Goal: Go to known website: Access a specific website the user already knows

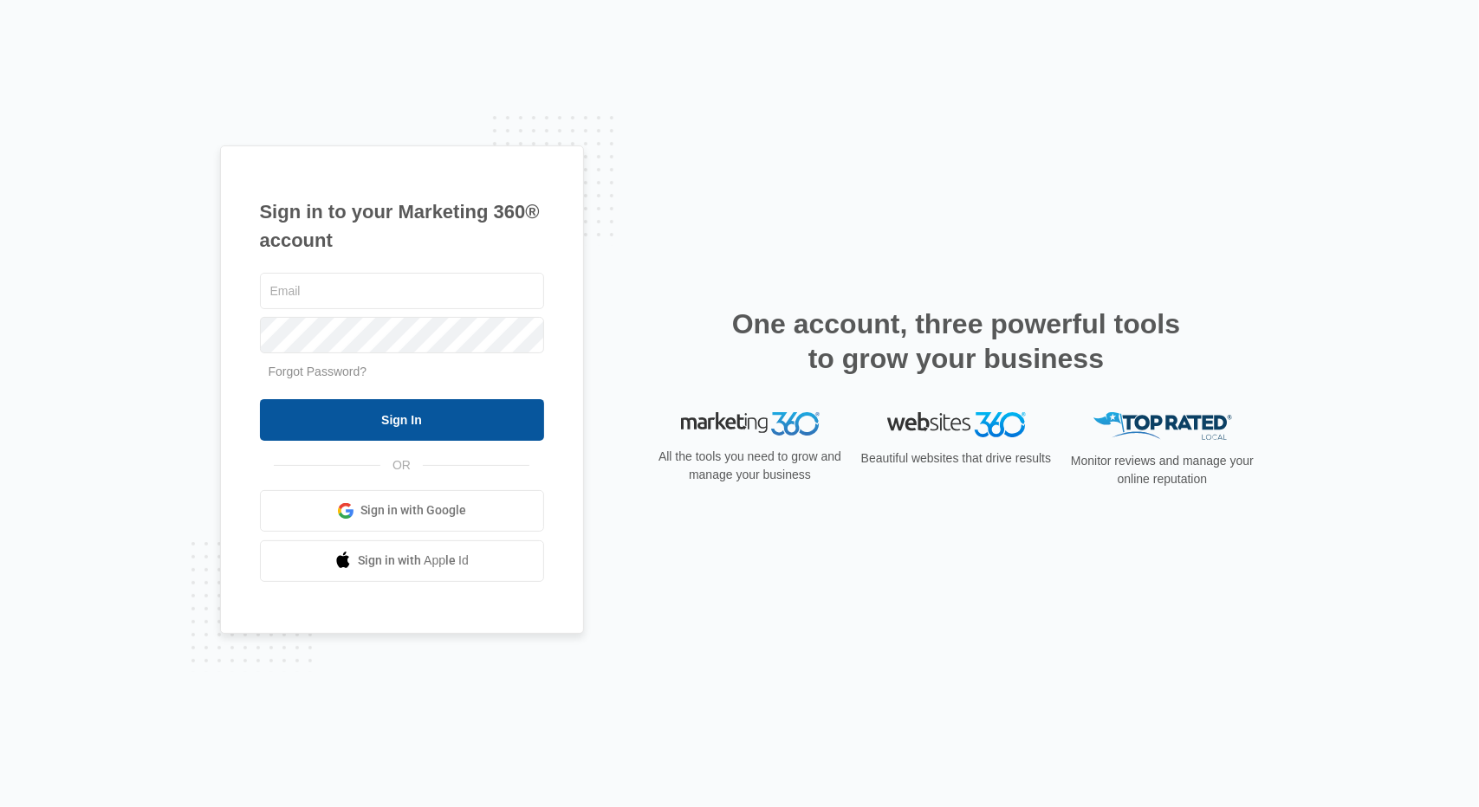
type input "[PERSON_NAME][EMAIL_ADDRESS][DOMAIN_NAME]"
click at [405, 429] on input "Sign In" at bounding box center [402, 420] width 284 height 42
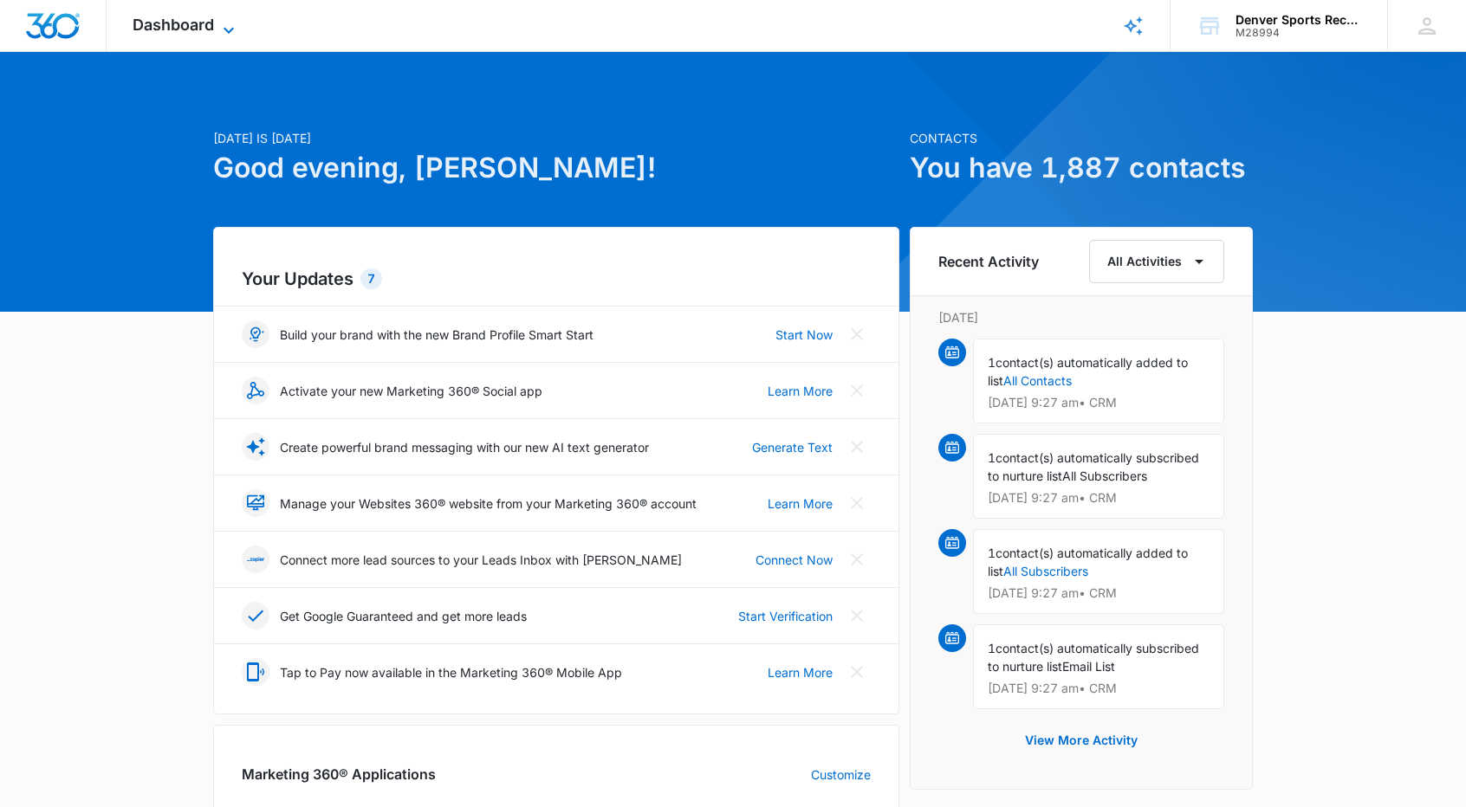
click at [197, 29] on span "Dashboard" at bounding box center [173, 25] width 81 height 18
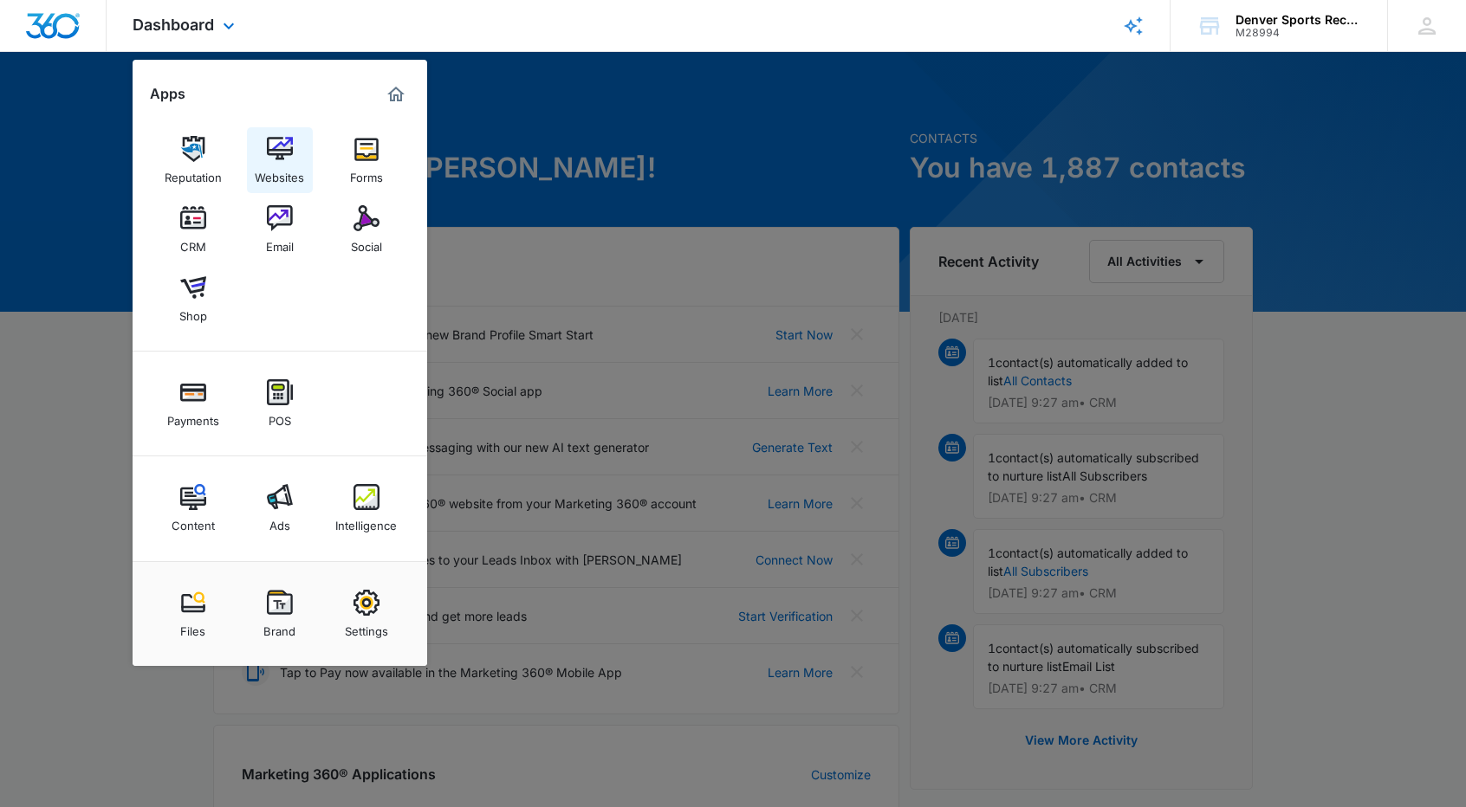
click at [288, 165] on div "Websites" at bounding box center [279, 173] width 49 height 23
